Goal: Check status: Check status

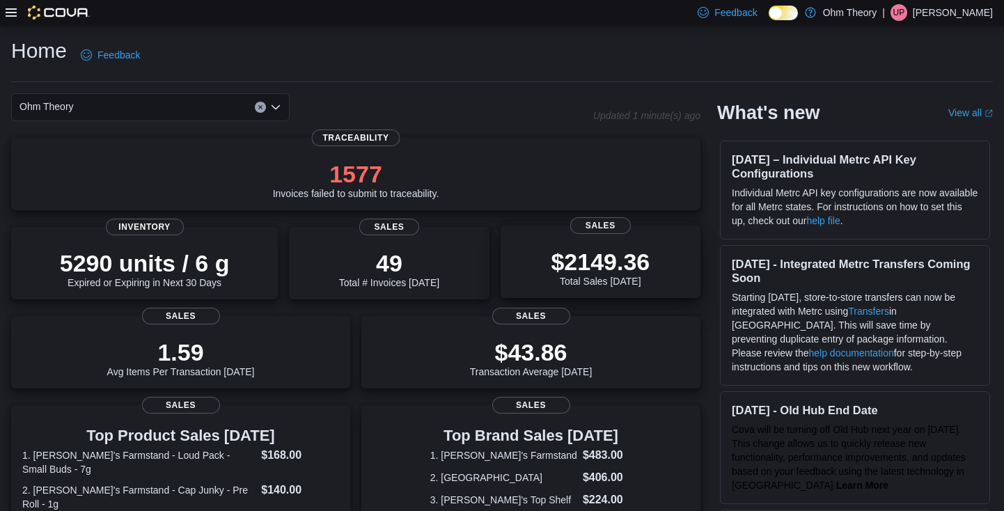
click at [601, 255] on p "$2149.36" at bounding box center [600, 262] width 99 height 28
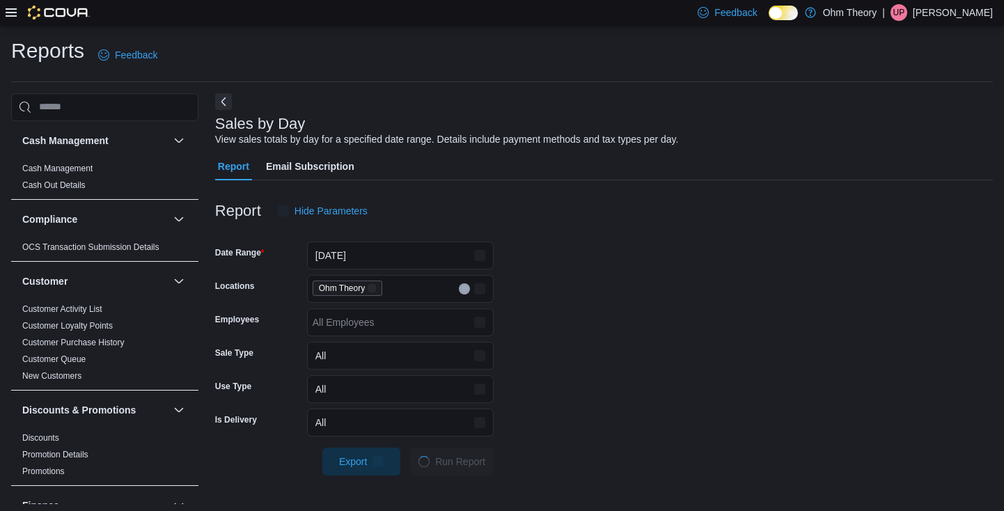
scroll to position [31, 0]
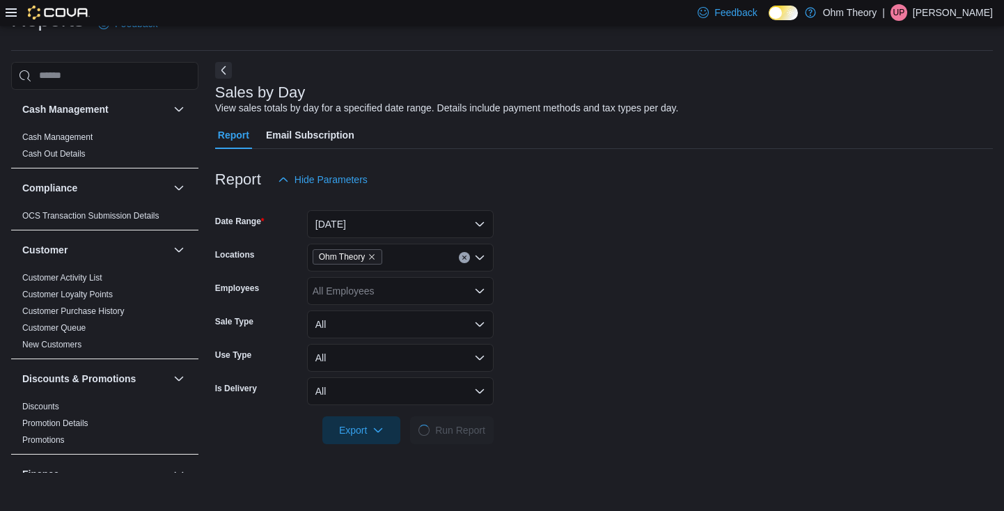
click at [407, 224] on button "[DATE]" at bounding box center [400, 224] width 187 height 28
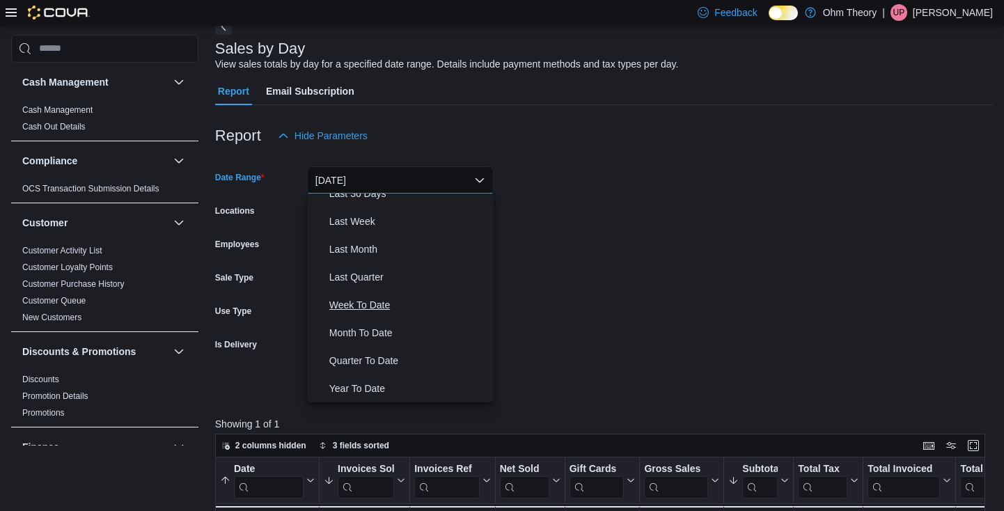
scroll to position [75, 0]
click at [361, 244] on span "Last Month" at bounding box center [408, 249] width 159 height 17
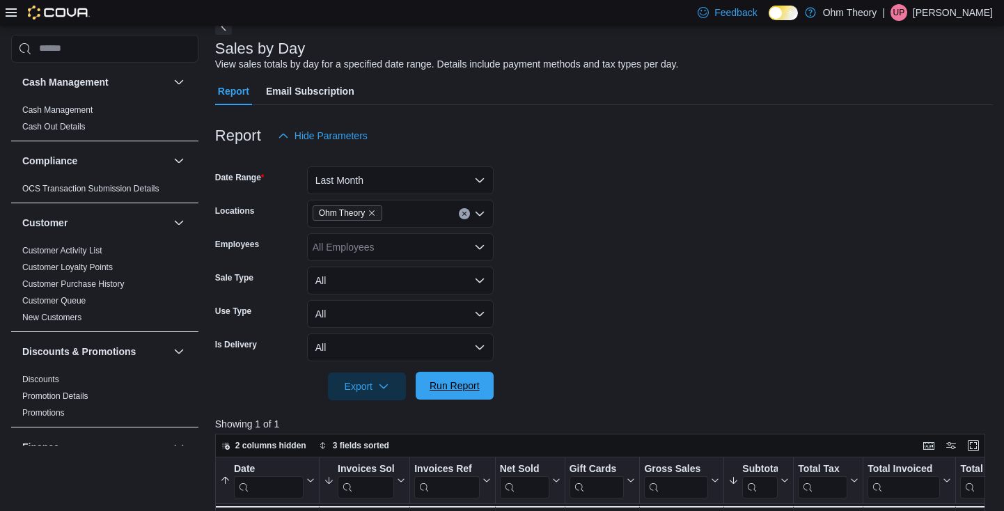
click at [450, 392] on span "Run Report" at bounding box center [454, 386] width 61 height 28
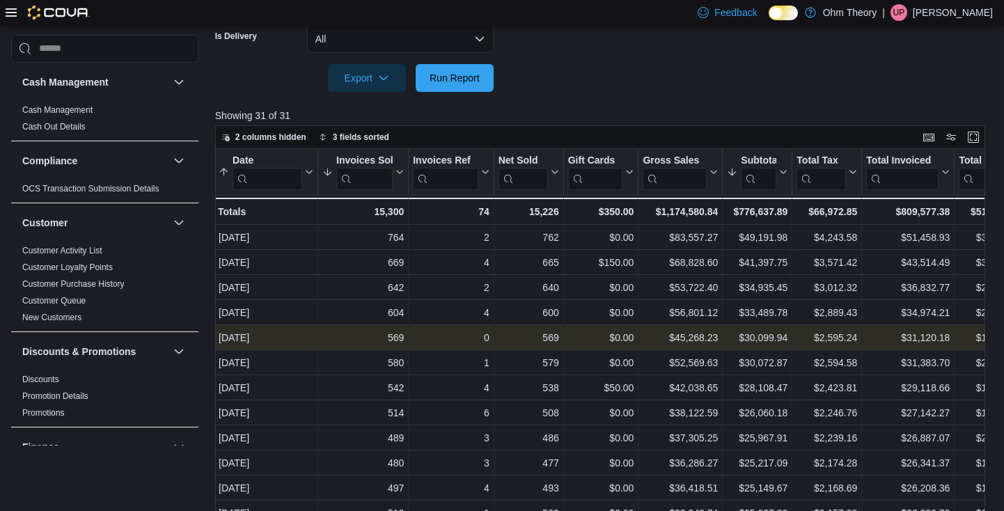
scroll to position [0, 3]
